Goal: Information Seeking & Learning: Learn about a topic

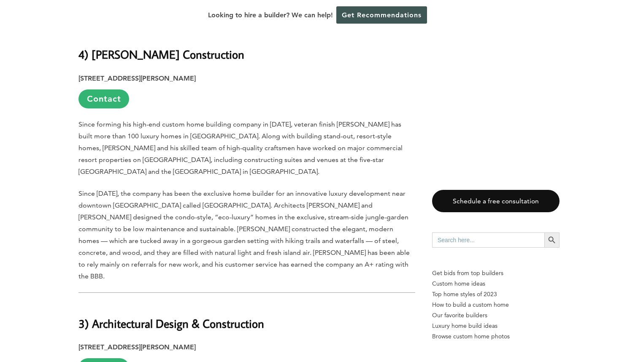
scroll to position [3377, 0]
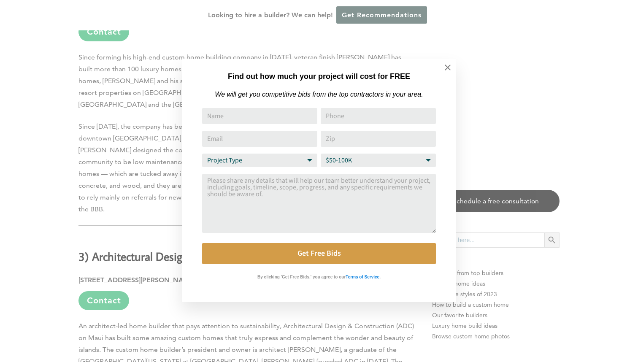
click at [128, 224] on div "Find out how much your project will cost for FREE We will get you competitive b…" at bounding box center [319, 181] width 638 height 362
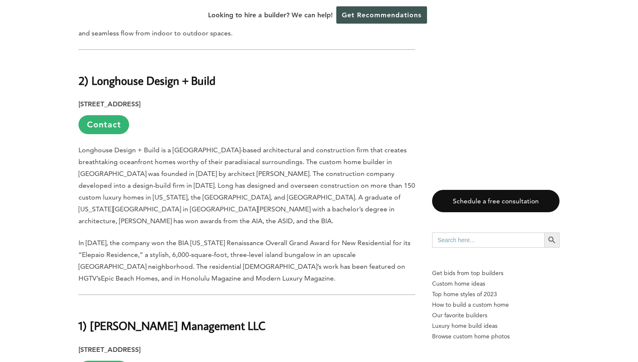
scroll to position [3797, 0]
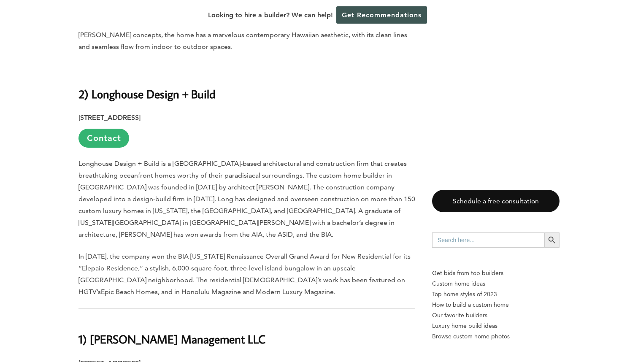
click at [119, 332] on b "1) [PERSON_NAME] Management LLC" at bounding box center [172, 339] width 187 height 15
click at [115, 332] on b "1) [PERSON_NAME] Management LLC" at bounding box center [172, 339] width 187 height 15
drag, startPoint x: 92, startPoint y: 162, endPoint x: 214, endPoint y: 160, distance: 122.4
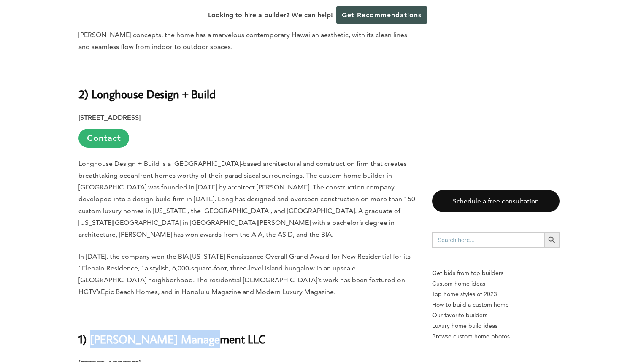
click at [215, 319] on h2 "1) [PERSON_NAME] Management LLC" at bounding box center [247, 333] width 337 height 29
copy b "[PERSON_NAME] Management LLC"
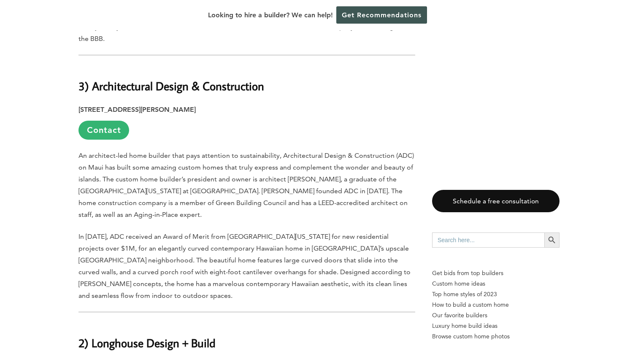
scroll to position [3546, 0]
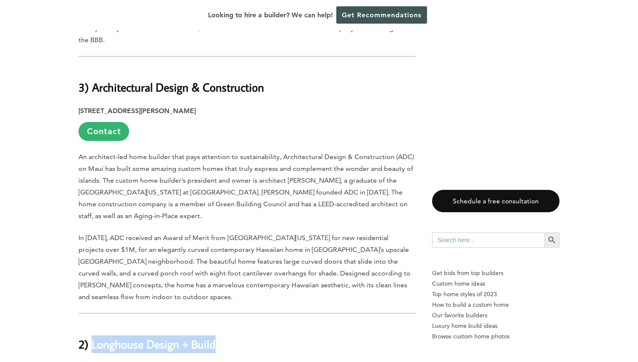
drag, startPoint x: 94, startPoint y: 177, endPoint x: 254, endPoint y: 177, distance: 160.0
click at [254, 324] on h2 "2) Longhouse Design + Build" at bounding box center [247, 338] width 337 height 29
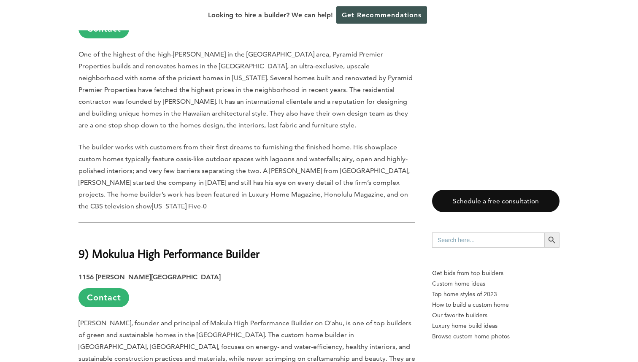
scroll to position [1729, 0]
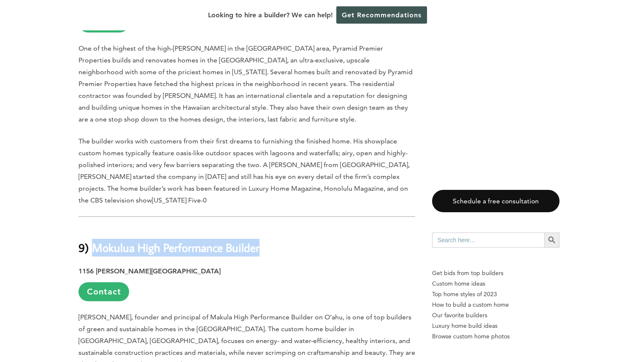
drag, startPoint x: 96, startPoint y: 177, endPoint x: 272, endPoint y: 174, distance: 176.5
click at [272, 227] on h2 "9) Mokulua High Performance Builder" at bounding box center [247, 241] width 337 height 29
copy b "Mokulua High Performance Builder"
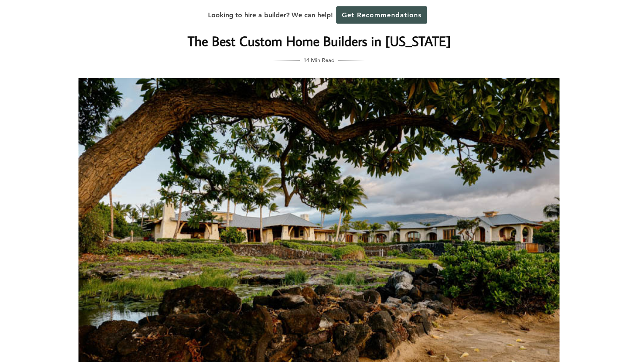
scroll to position [3, 0]
